Goal: Information Seeking & Learning: Learn about a topic

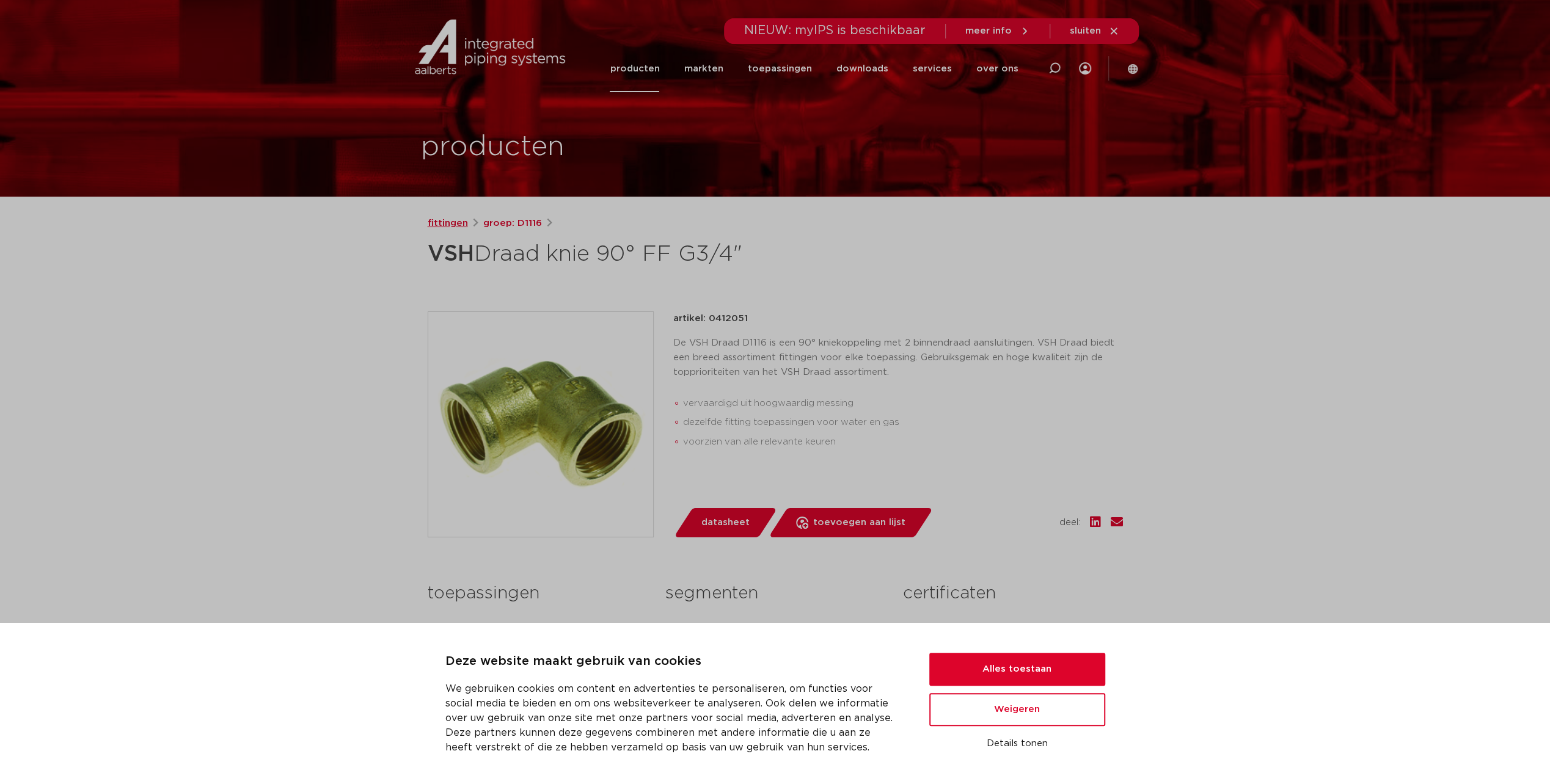
click at [448, 224] on link "fittingen" at bounding box center [447, 223] width 40 height 15
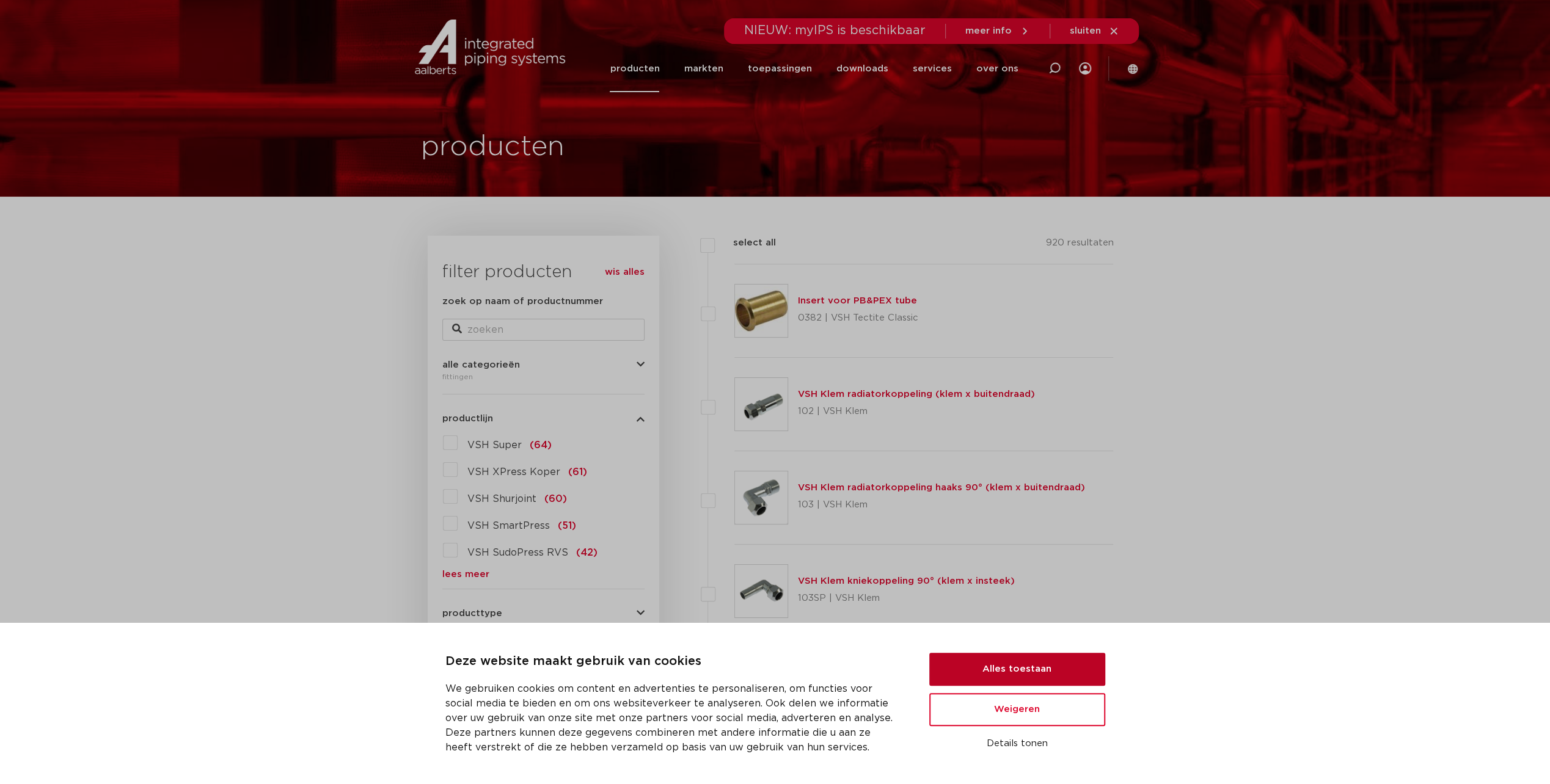
click at [1035, 668] on button "Alles toestaan" at bounding box center [1017, 669] width 176 height 33
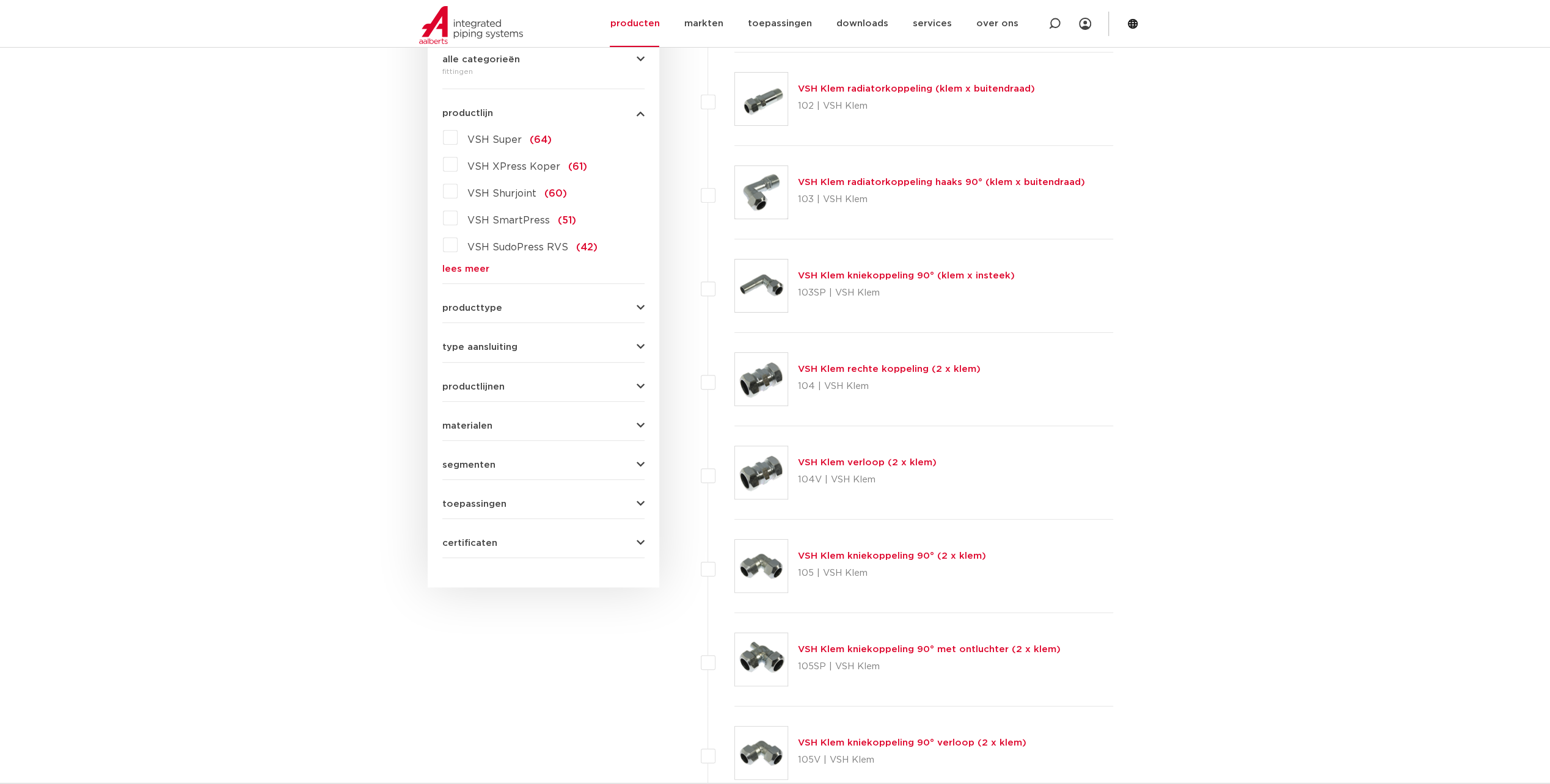
scroll to position [671, 0]
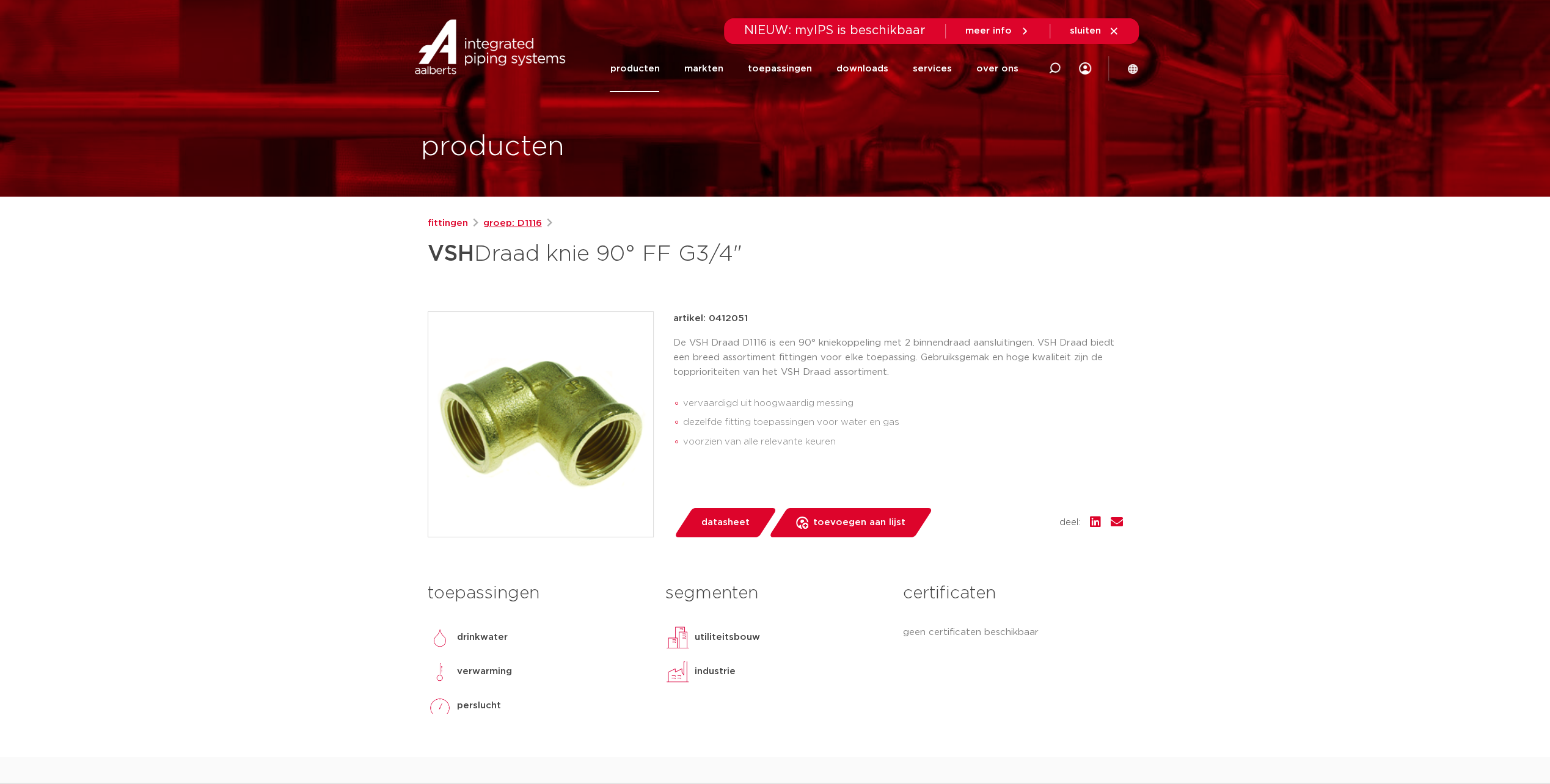
click at [516, 219] on link "groep: D1116" at bounding box center [513, 223] width 59 height 15
click at [460, 227] on link "fittingen" at bounding box center [447, 223] width 40 height 15
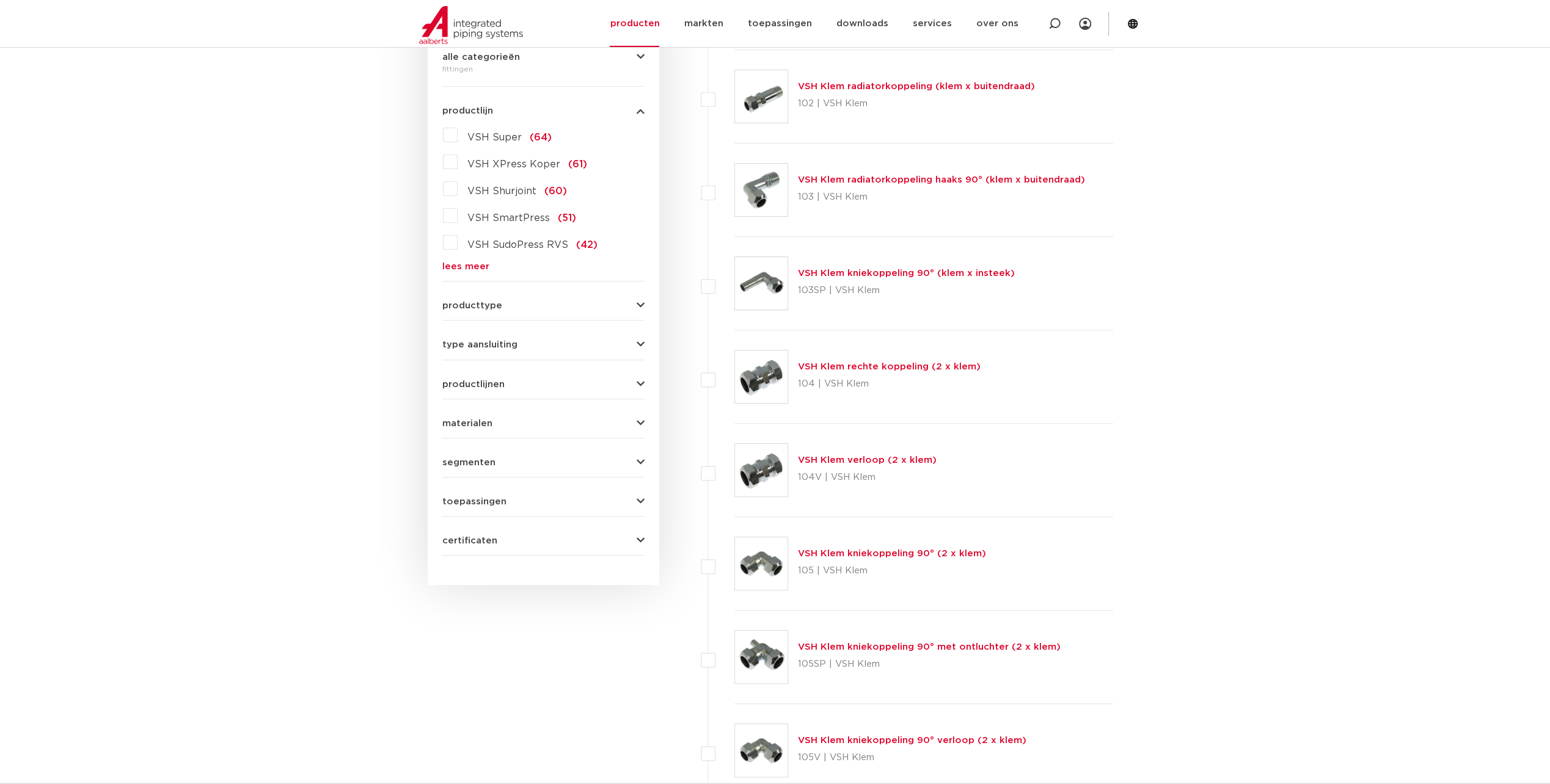
scroll to position [305, 0]
click at [490, 349] on span "type aansluiting" at bounding box center [479, 347] width 75 height 9
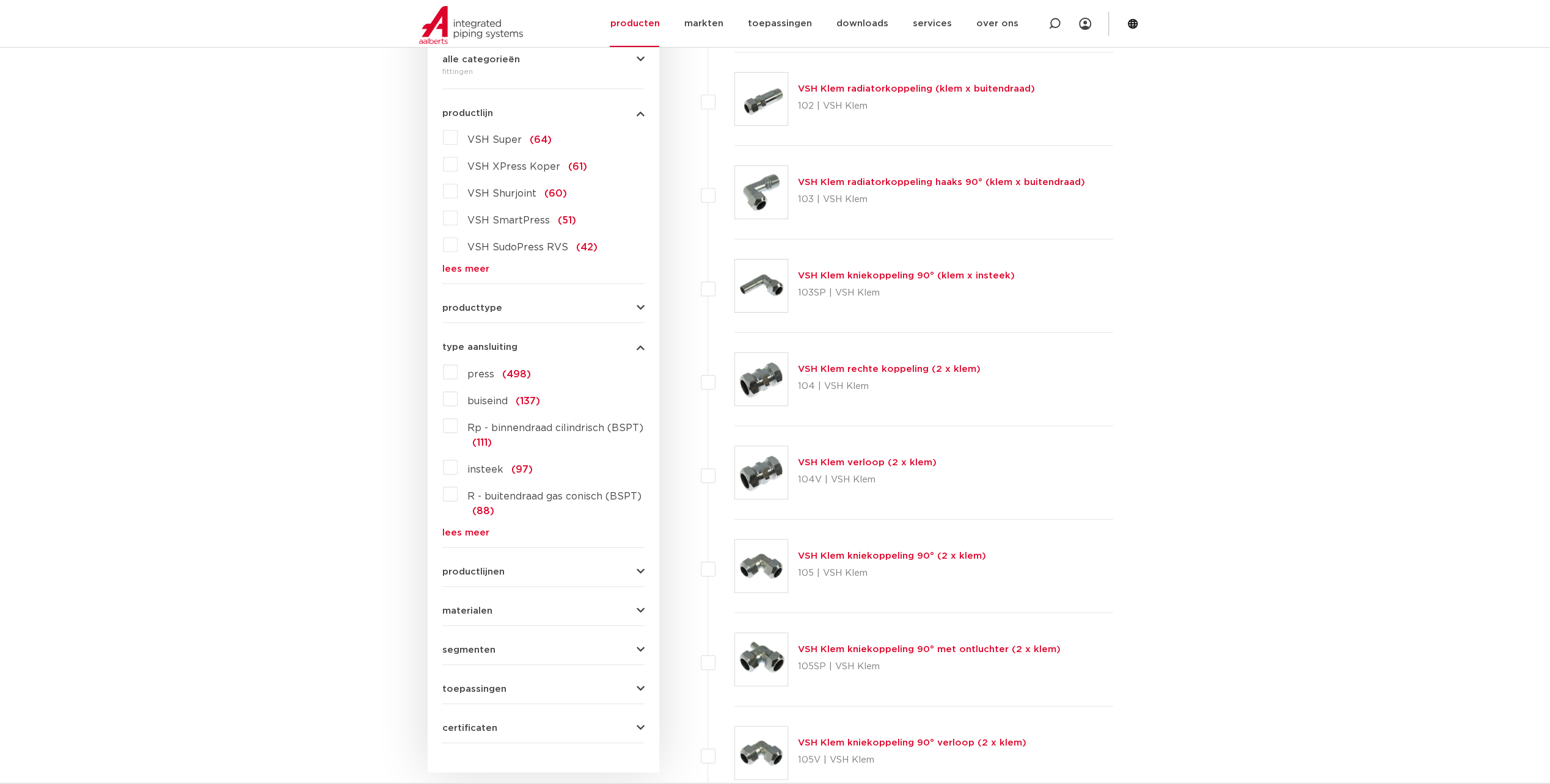
click at [551, 427] on span "Rp - binnendraad cilindrisch (BSPT)" at bounding box center [555, 428] width 176 height 10
click at [0, 0] on input "Rp - binnendraad cilindrisch (BSPT) (111)" at bounding box center [0, 0] width 0 height 0
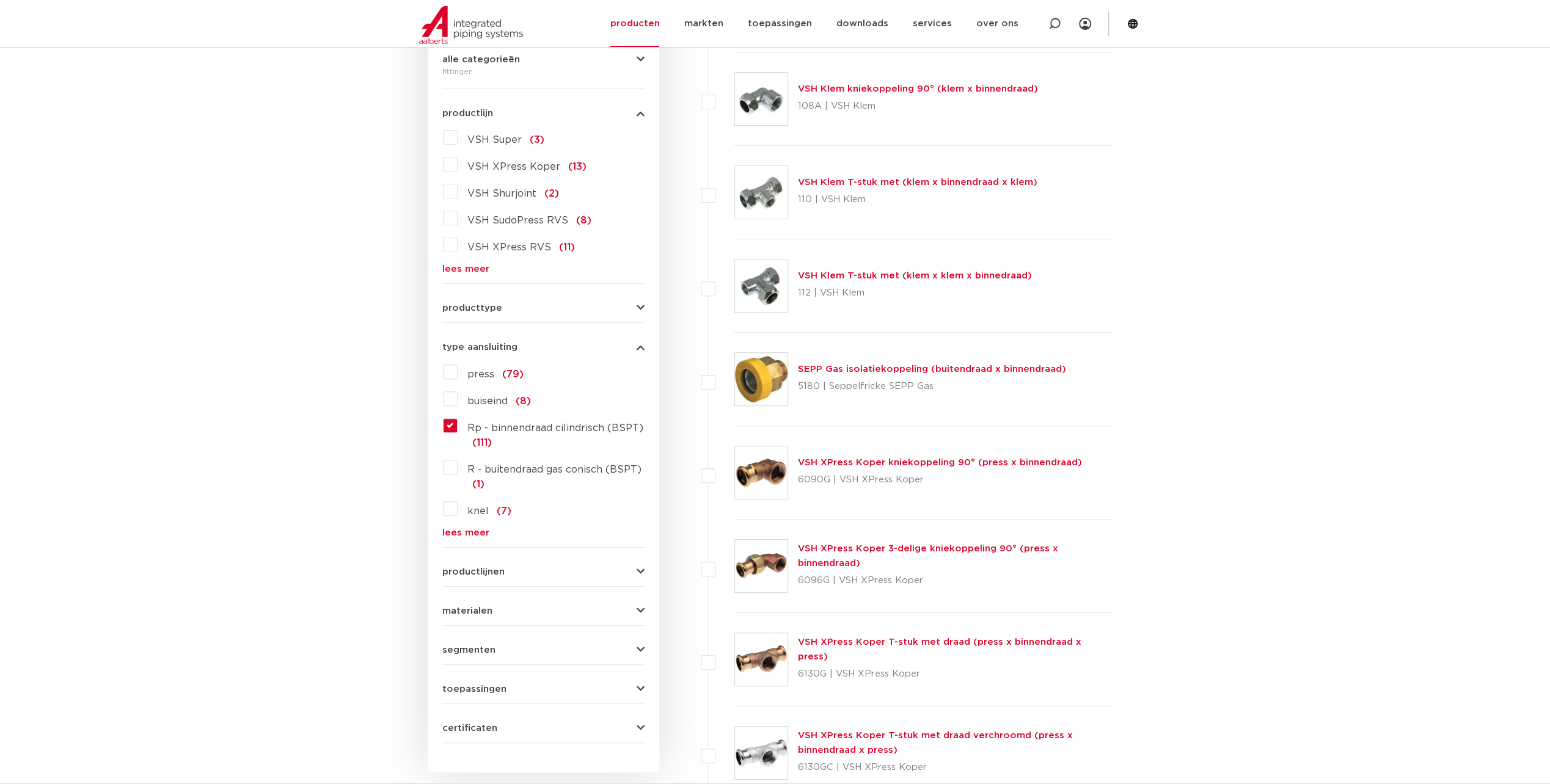
click at [557, 470] on span "R - buitendraad gas conisch (BSPT)" at bounding box center [554, 469] width 174 height 10
click at [0, 0] on input "R - buitendraad gas conisch (BSPT) (1)" at bounding box center [0, 0] width 0 height 0
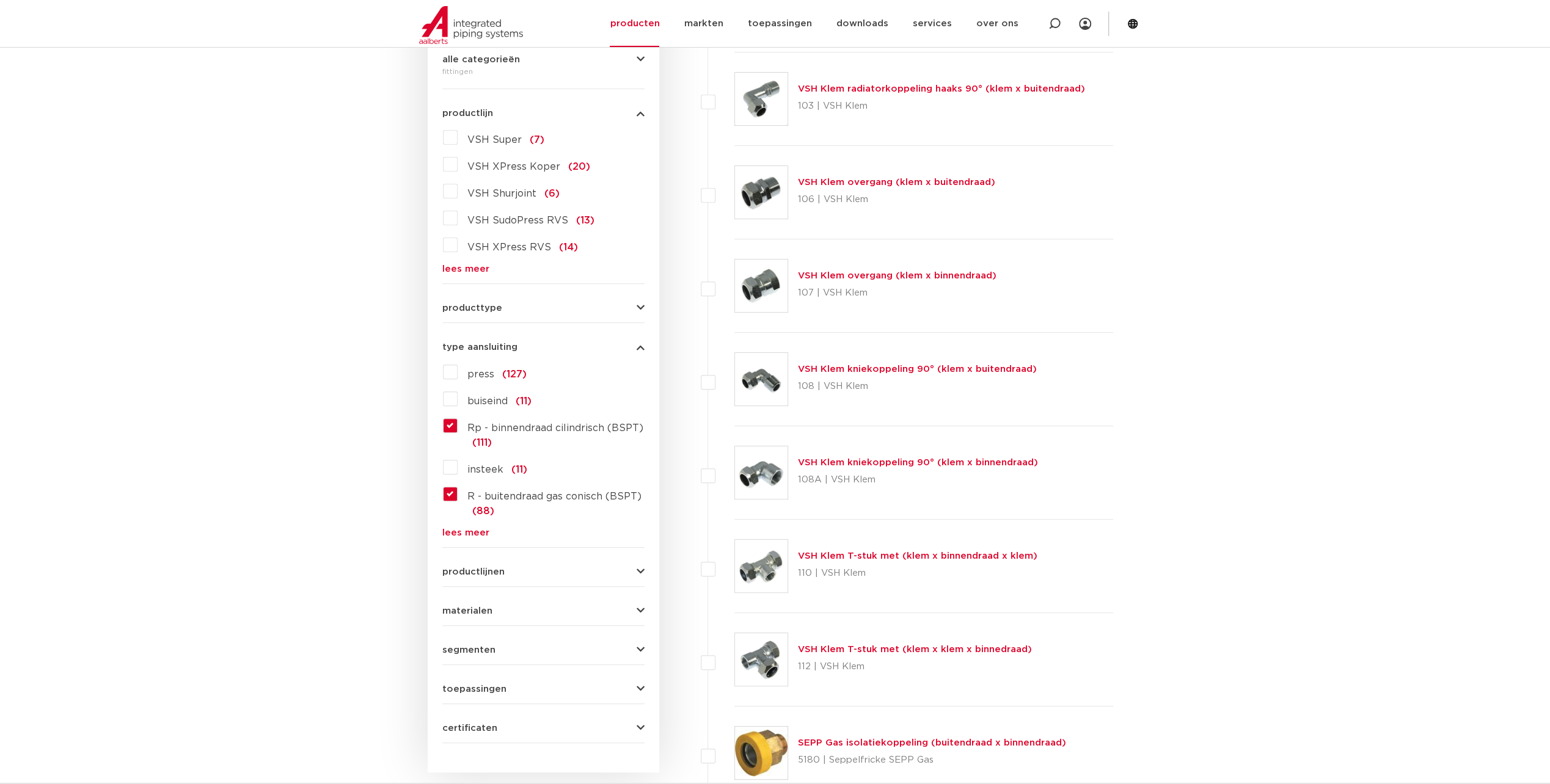
click at [491, 612] on button "materialen" at bounding box center [543, 611] width 202 height 9
click at [491, 638] on span "messing" at bounding box center [487, 638] width 40 height 10
click at [0, 0] on input "messing (68)" at bounding box center [0, 0] width 0 height 0
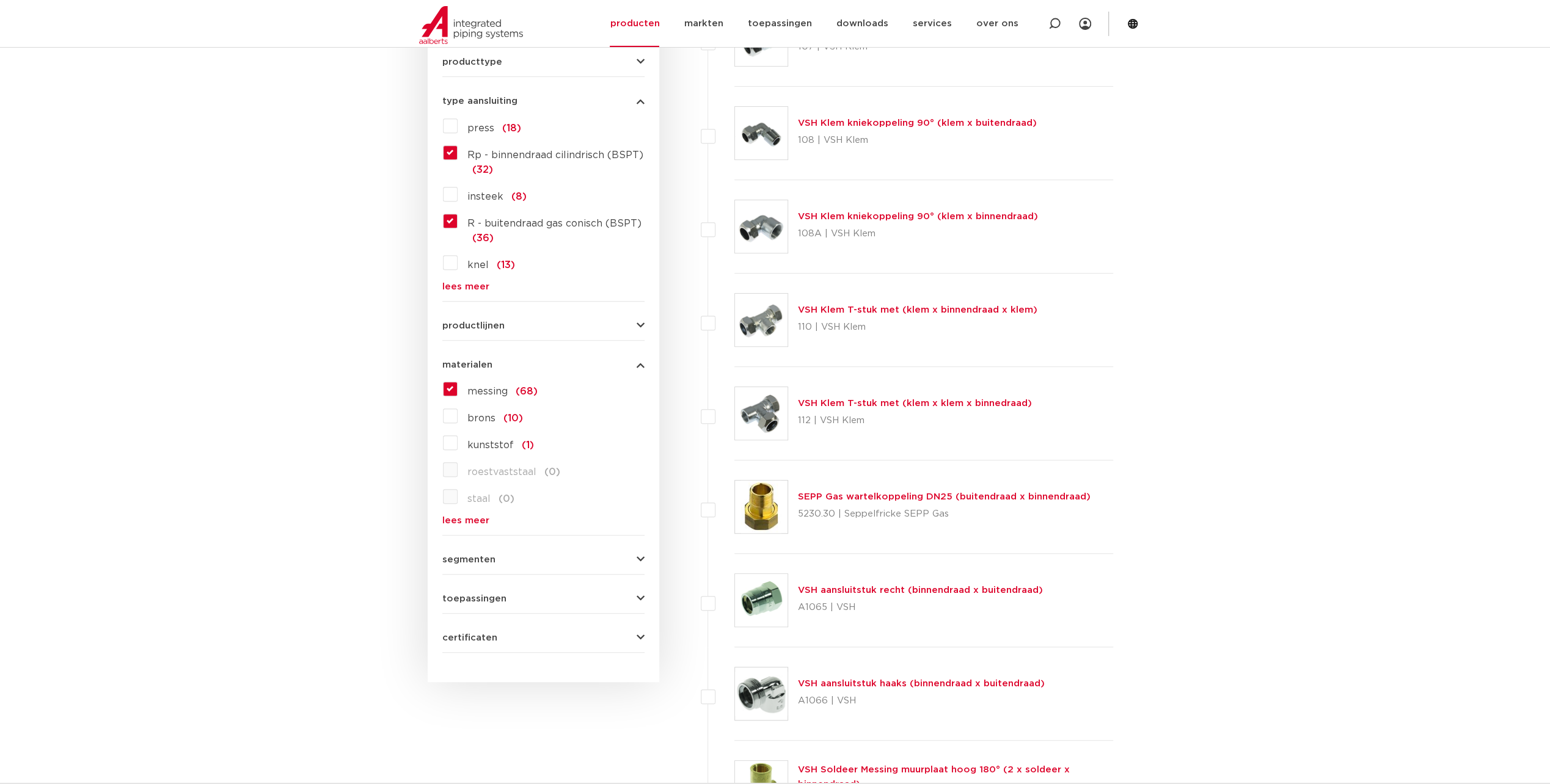
scroll to position [611, 0]
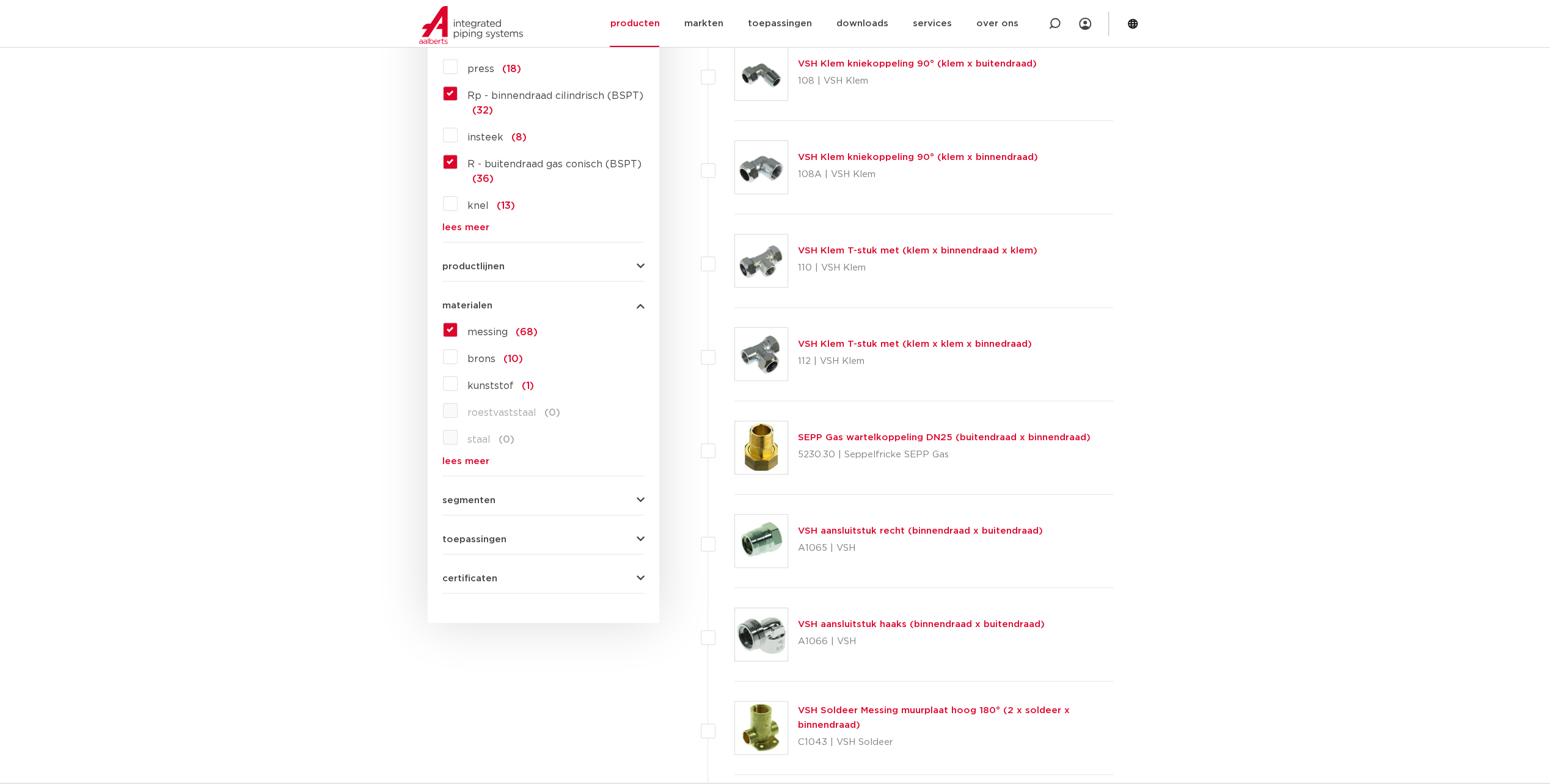
click at [495, 505] on form "zoek op naam of productnummer alle categorieën [GEOGRAPHIC_DATA] [GEOGRAPHIC_DA…" at bounding box center [543, 139] width 202 height 910
click at [480, 501] on span "segmenten" at bounding box center [468, 500] width 53 height 9
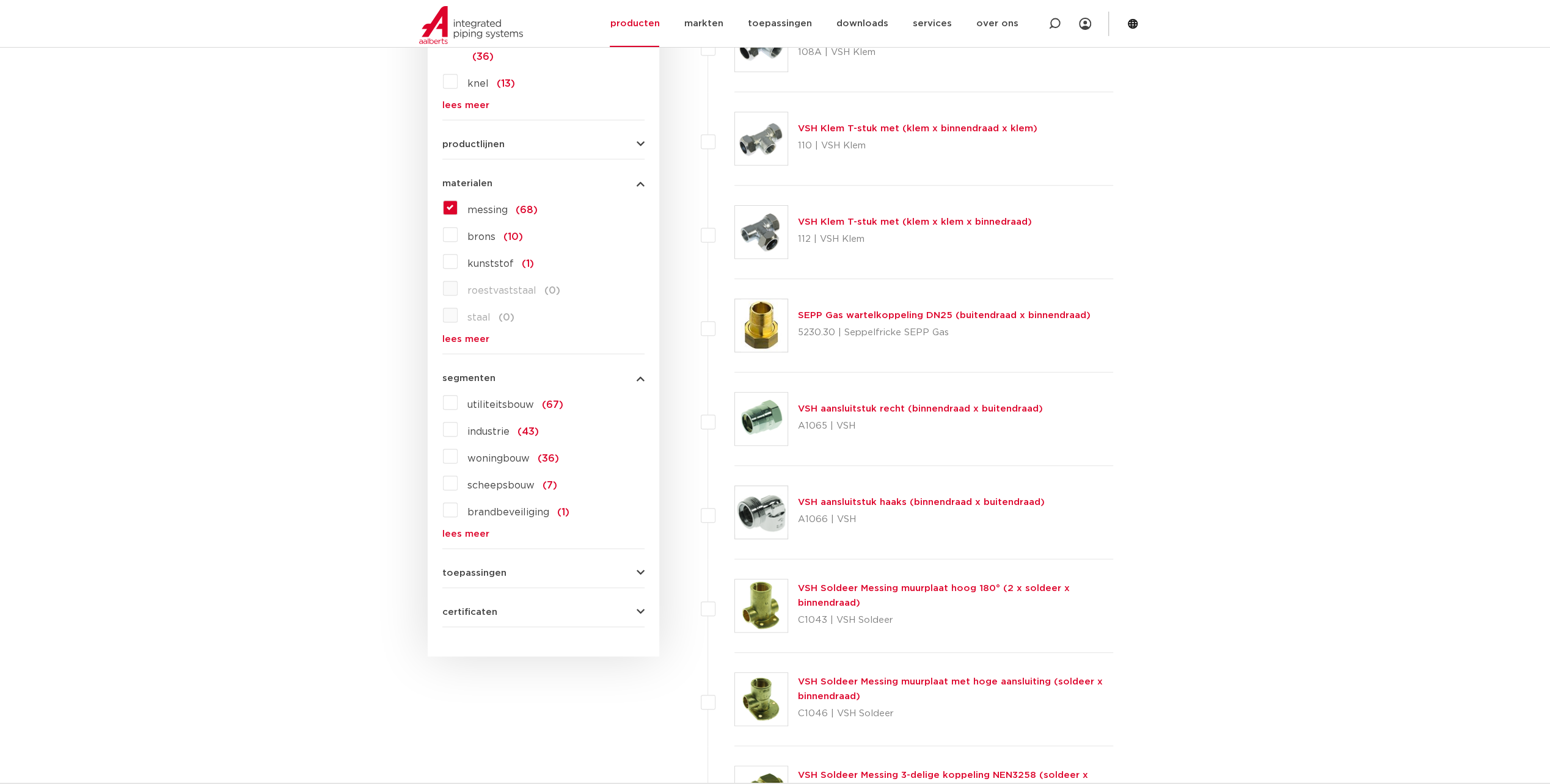
click at [487, 568] on span "toepassingen" at bounding box center [473, 573] width 64 height 9
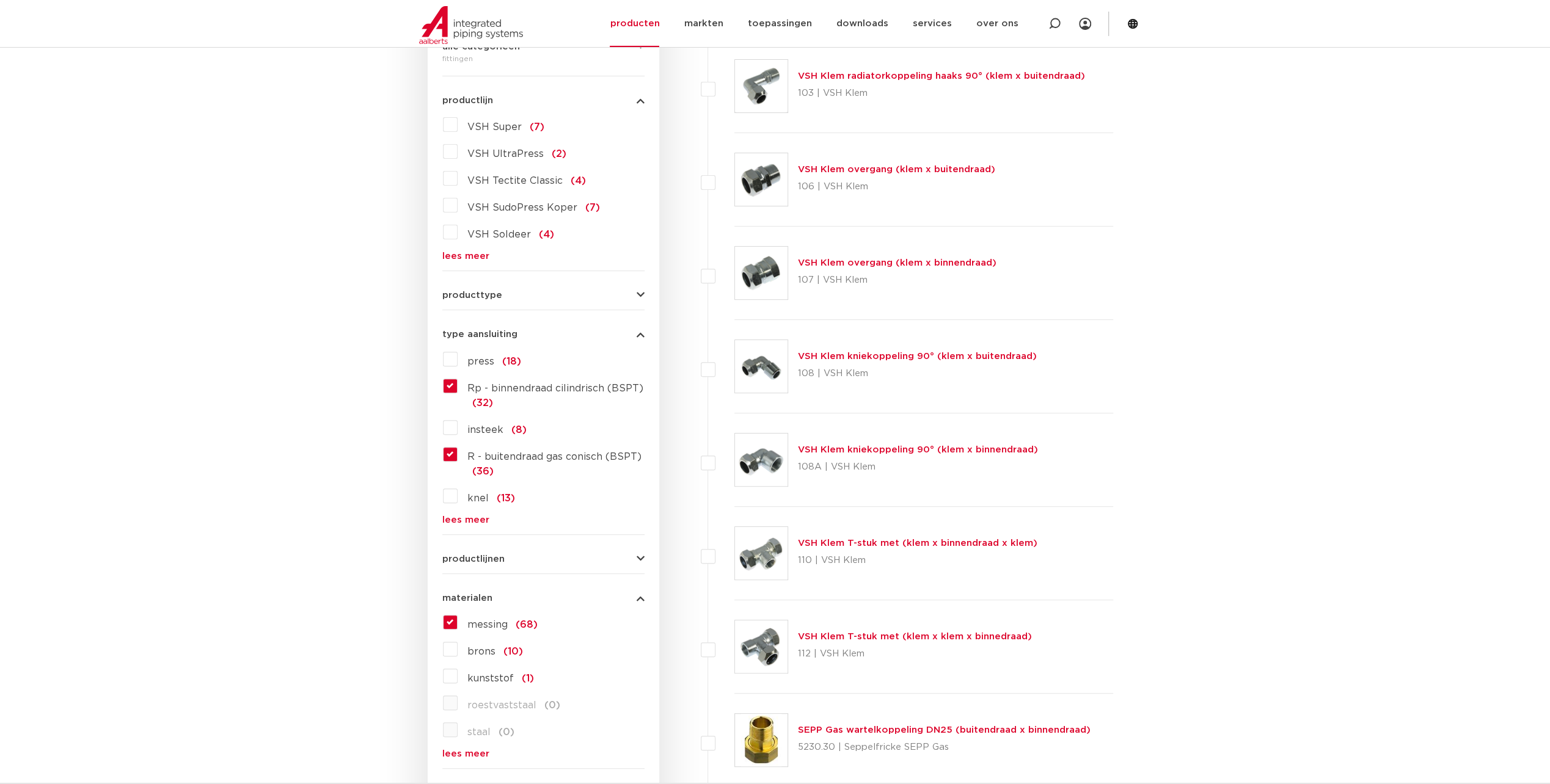
scroll to position [183, 0]
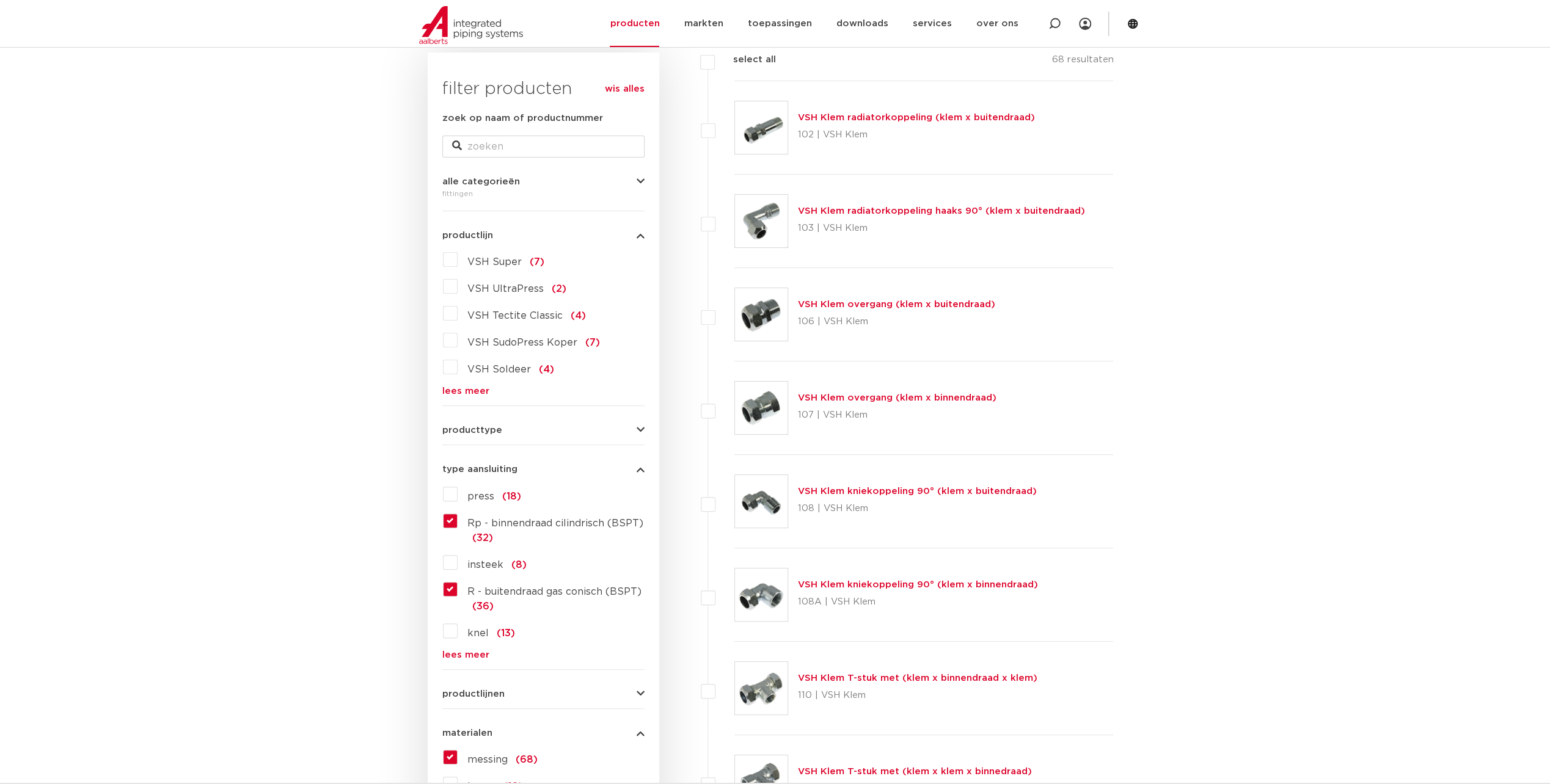
click at [464, 391] on link "lees meer" at bounding box center [543, 391] width 202 height 9
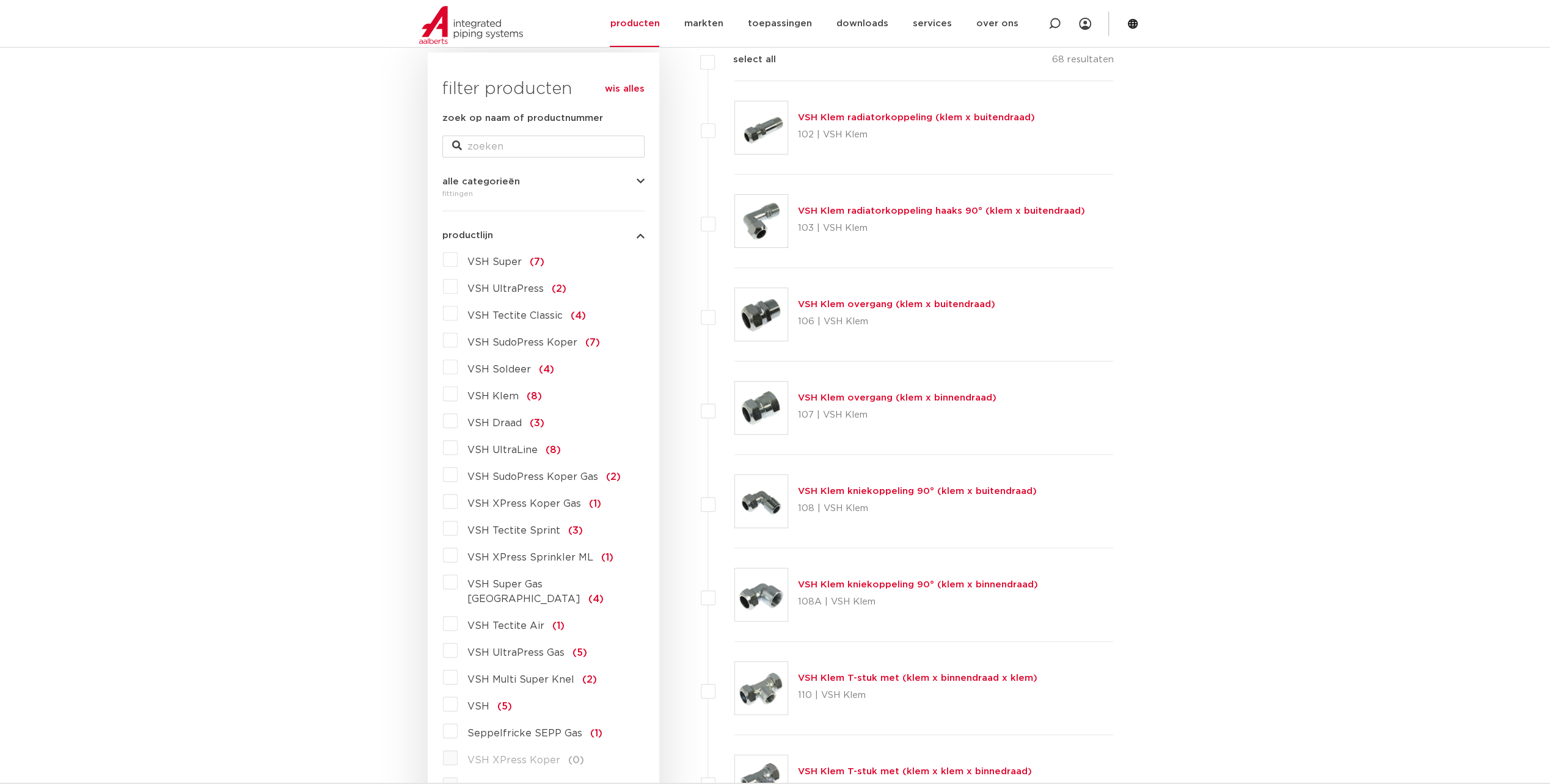
click at [457, 424] on label "VSH Draad (3)" at bounding box center [500, 420] width 86 height 19
click at [0, 0] on input "VSH Draad (3)" at bounding box center [0, 0] width 0 height 0
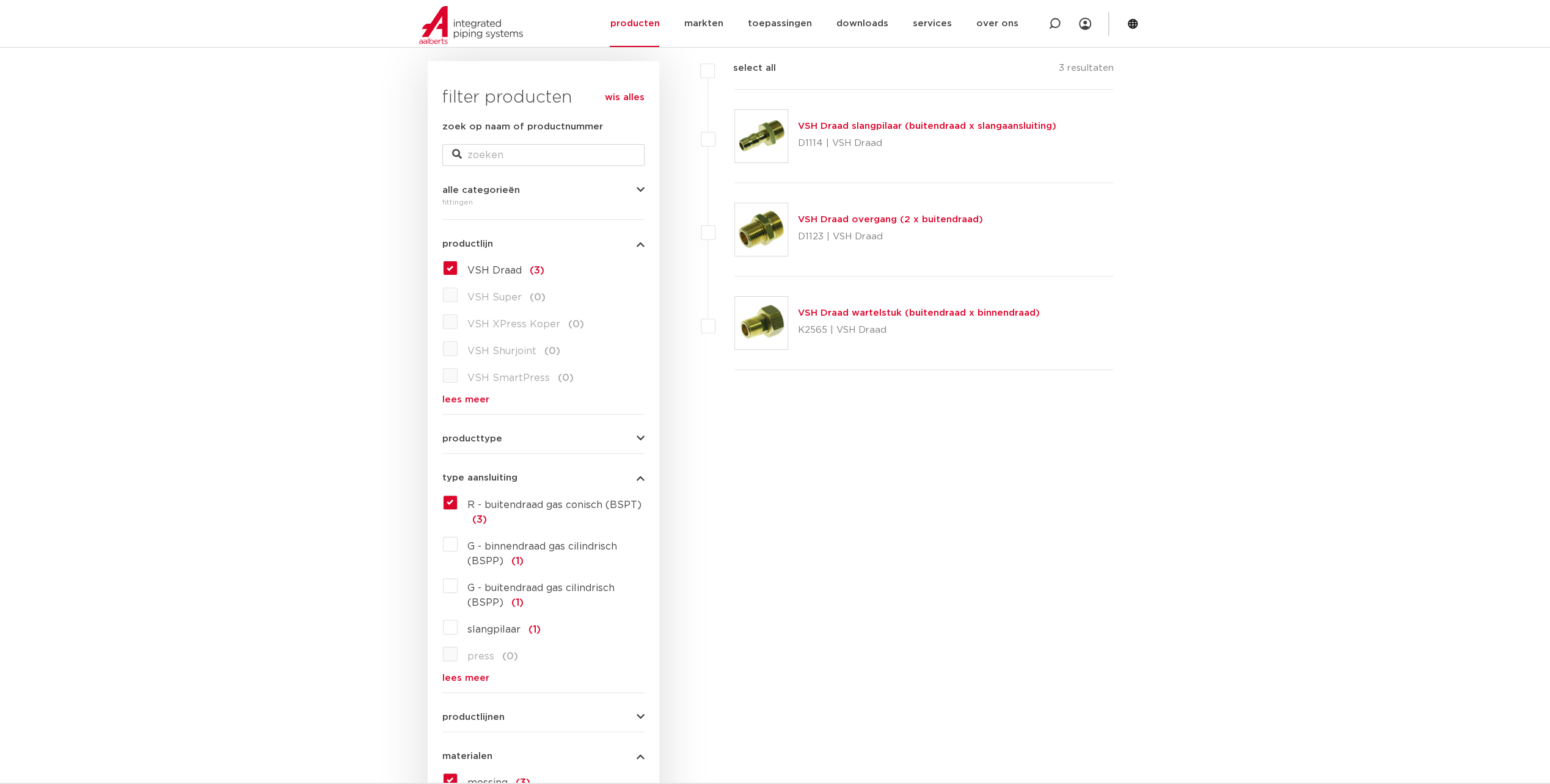
scroll to position [427, 0]
